Goal: Book appointment/travel/reservation

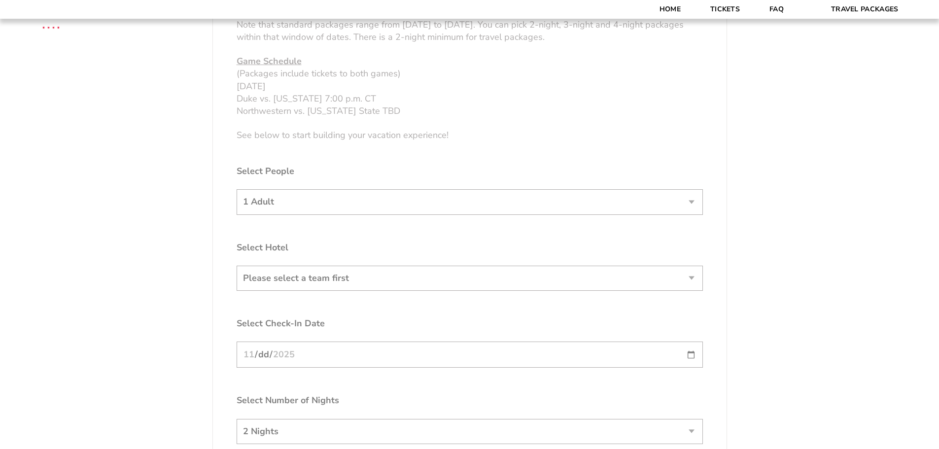
scroll to position [591, 0]
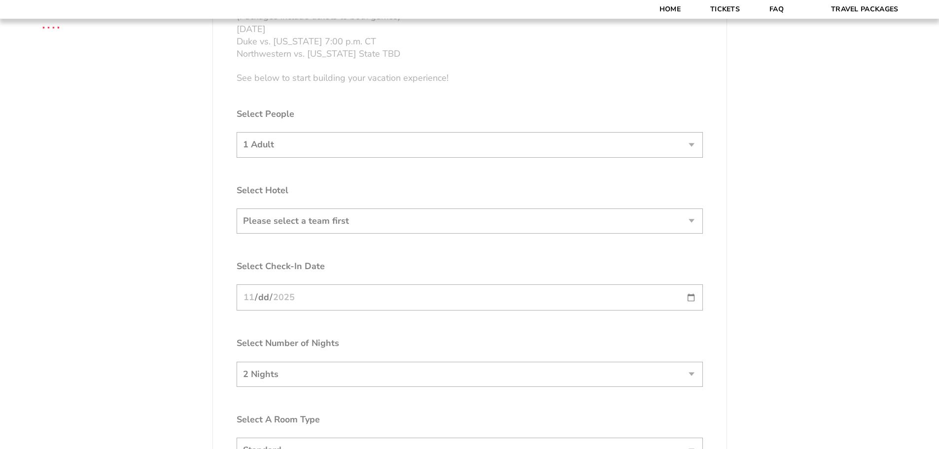
click at [345, 226] on form "[US_STATE] [US_STATE] Travel Package [PERSON_NAME] Travel Package [GEOGRAPHIC_D…" at bounding box center [469, 44] width 939 height 1271
click at [688, 143] on form "[US_STATE] [US_STATE] Travel Package [PERSON_NAME] Travel Package [GEOGRAPHIC_D…" at bounding box center [469, 44] width 939 height 1271
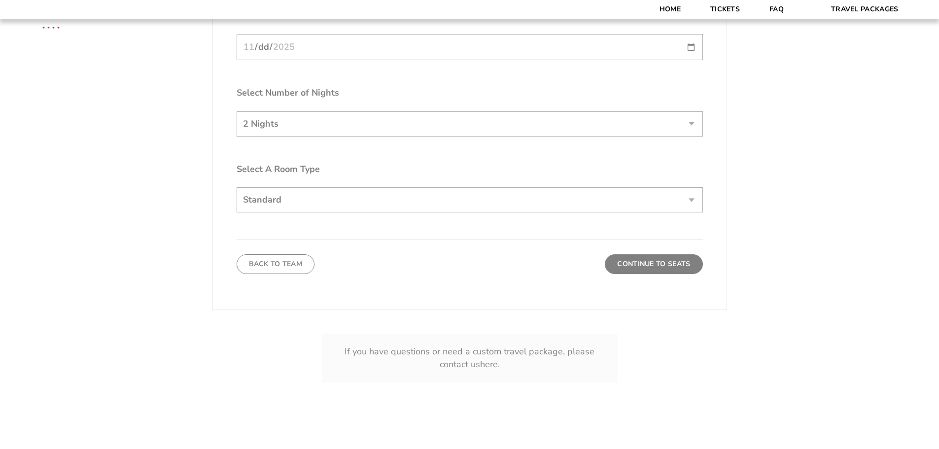
scroll to position [788, 0]
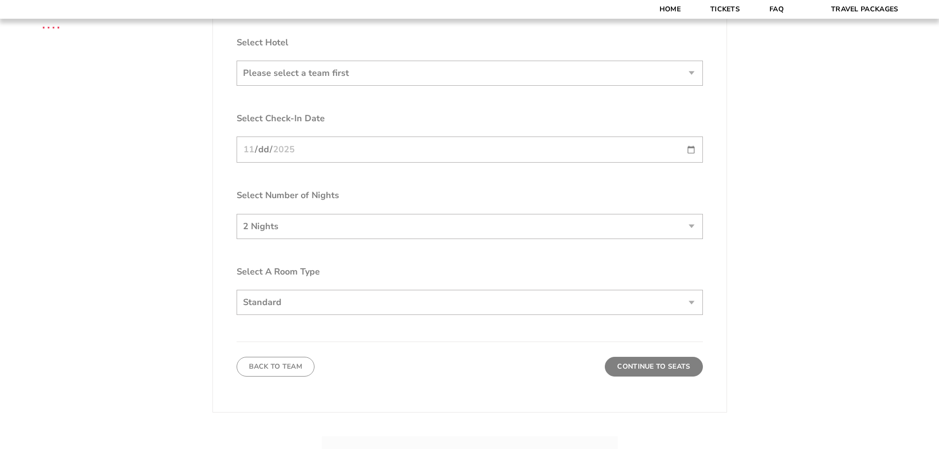
scroll to position [641, 0]
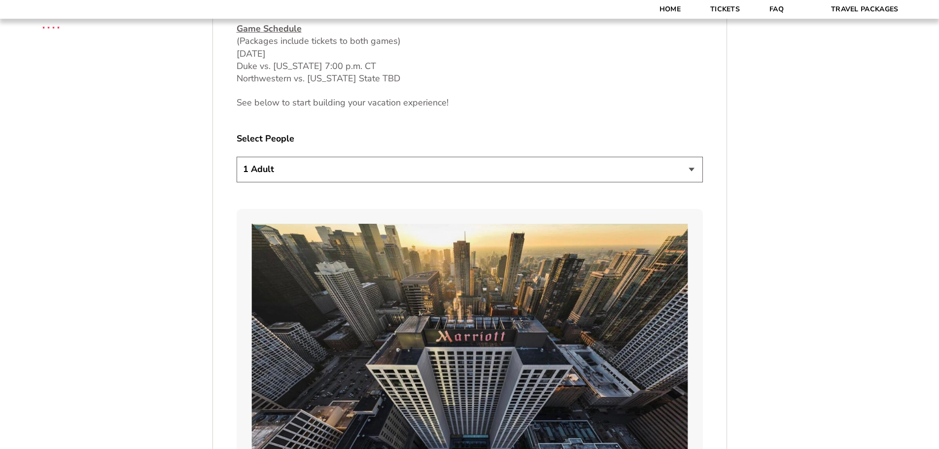
scroll to position [542, 0]
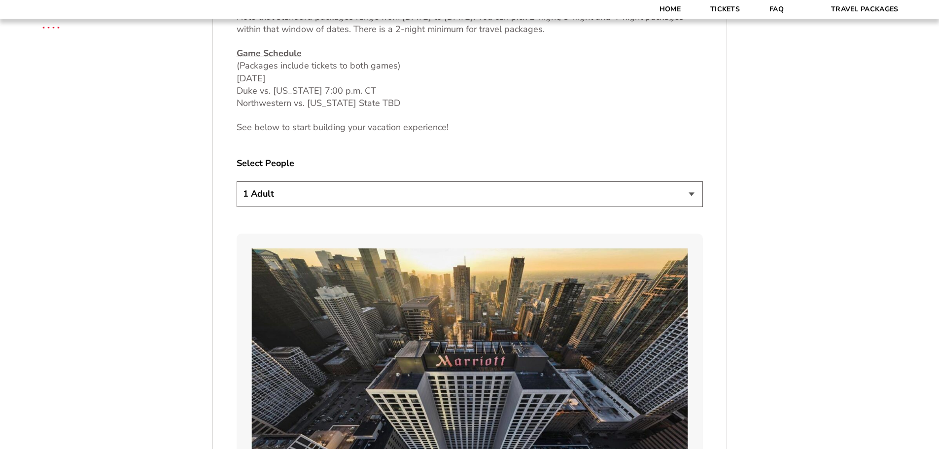
click at [638, 192] on select "1 Adult 2 Adults 3 Adults 4 Adults 2 Adults + 1 Child 2 Adults + 2 Children 2 A…" at bounding box center [470, 193] width 466 height 25
select select "2 Adults"
click at [237, 181] on select "1 Adult 2 Adults 3 Adults 4 Adults 2 Adults + 1 Child 2 Adults + 2 Children 2 A…" at bounding box center [470, 193] width 466 height 25
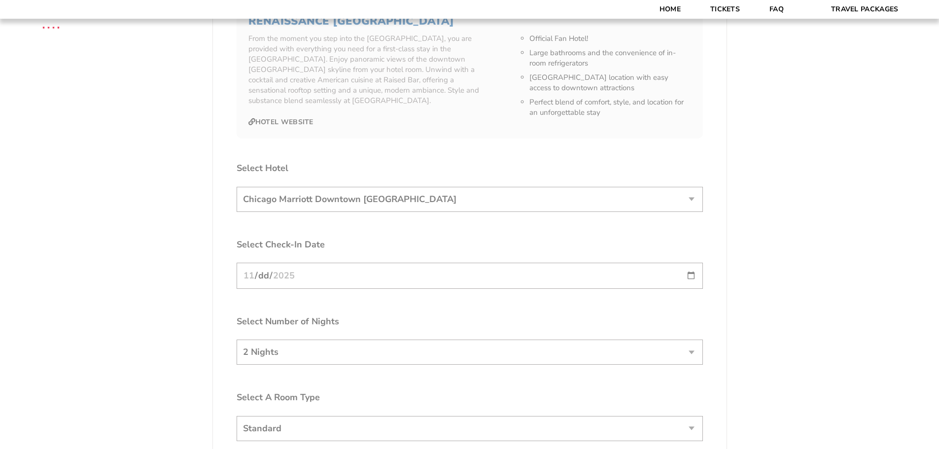
scroll to position [1823, 0]
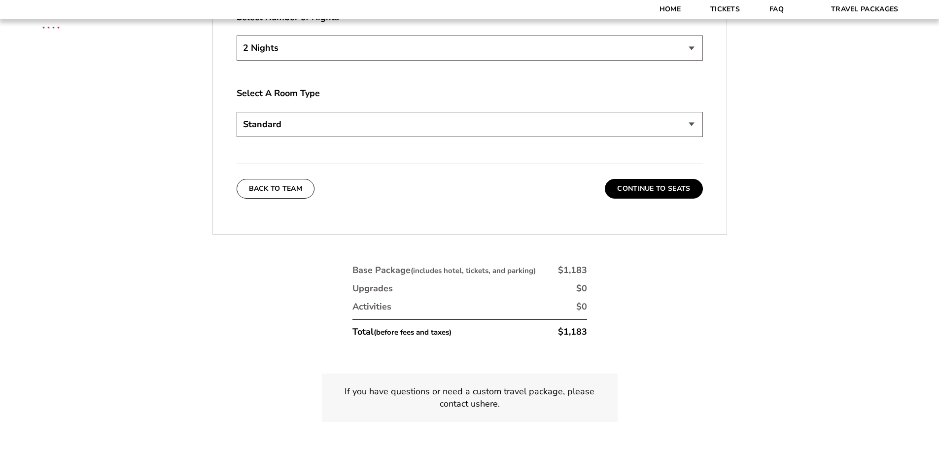
scroll to position [2020, 0]
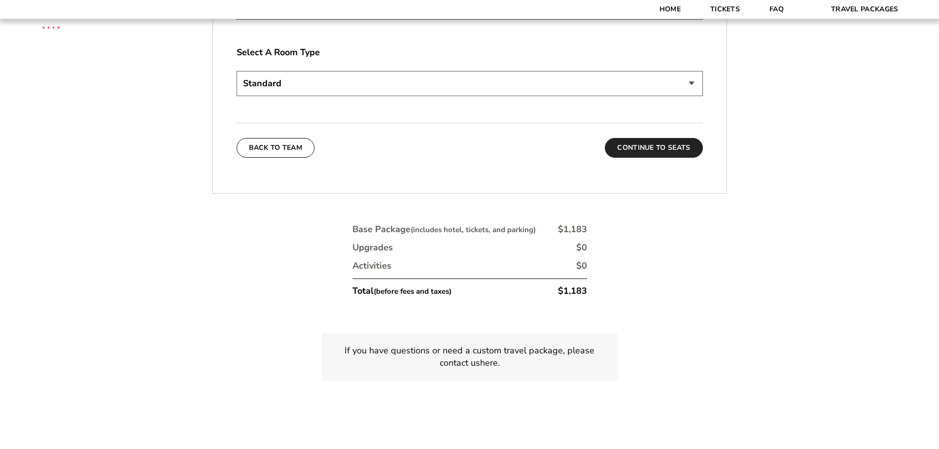
click at [656, 139] on button "Continue To Seats" at bounding box center [654, 148] width 98 height 20
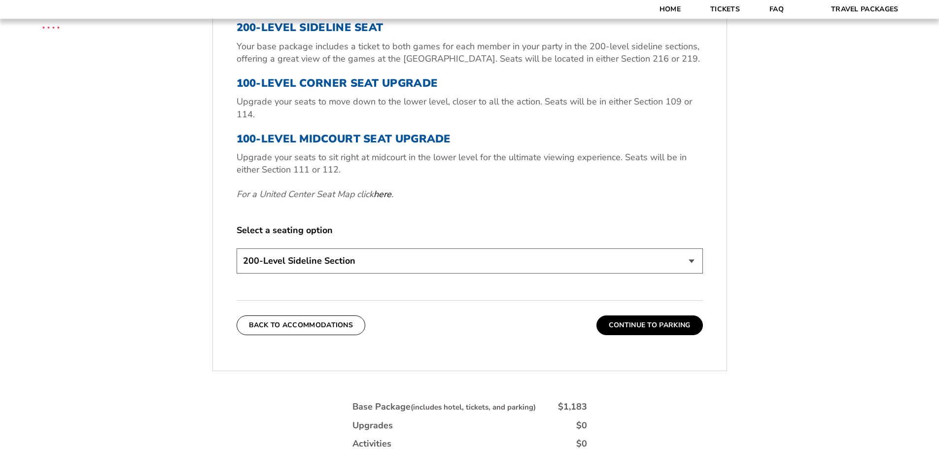
scroll to position [409, 0]
click at [474, 259] on select "200-Level Sideline Section 100-Level Corner Seat Upgrade (+$80 per person) 100-…" at bounding box center [470, 259] width 466 height 25
select select "100-Level Midcourt Seat Upgrade"
click at [237, 247] on select "200-Level Sideline Section 100-Level Corner Seat Upgrade (+$80 per person) 100-…" at bounding box center [470, 259] width 466 height 25
click at [625, 327] on button "Continue To Parking" at bounding box center [649, 324] width 106 height 20
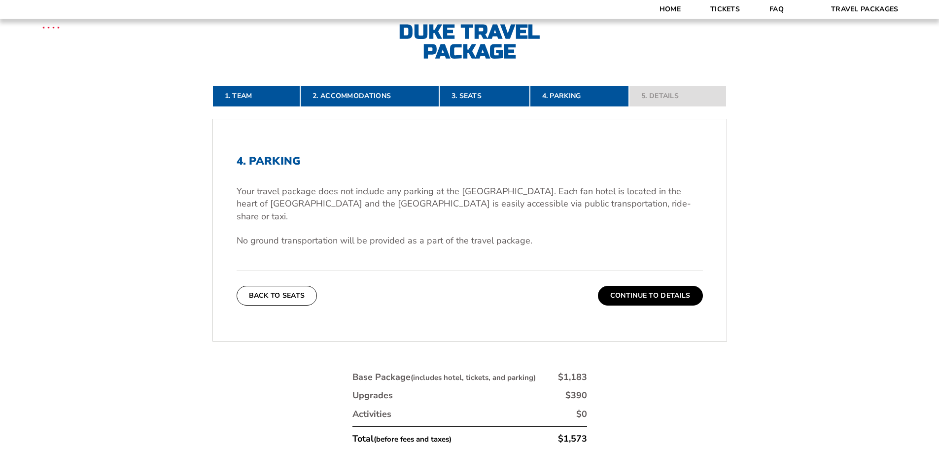
scroll to position [262, 0]
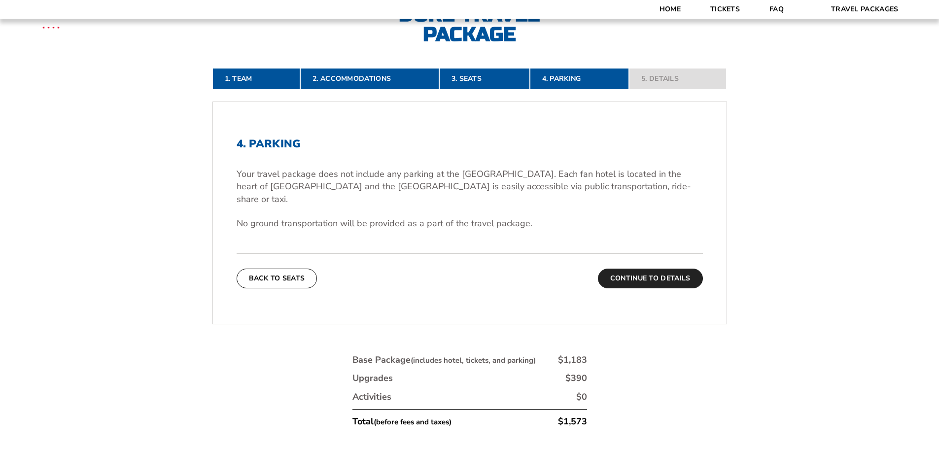
click at [629, 269] on button "Continue To Details" at bounding box center [650, 279] width 105 height 20
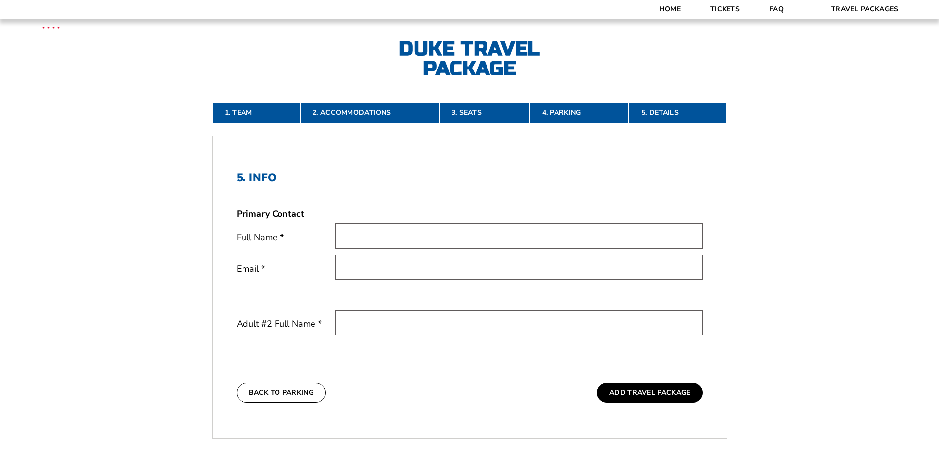
scroll to position [226, 0]
